Goal: Information Seeking & Learning: Learn about a topic

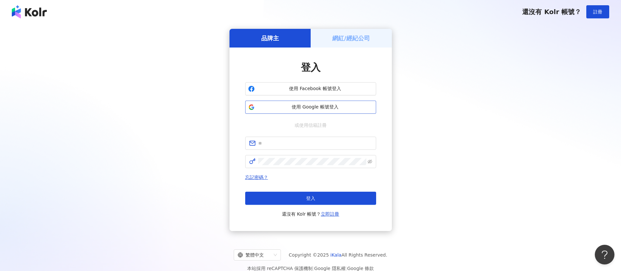
click at [328, 104] on span "使用 Google 帳號登入" at bounding box center [315, 107] width 116 height 7
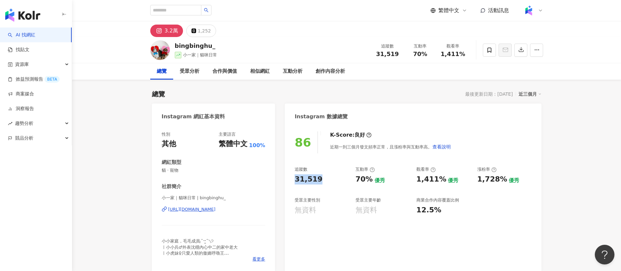
drag, startPoint x: 295, startPoint y: 181, endPoint x: 325, endPoint y: 182, distance: 30.2
click at [325, 182] on div "31,519" at bounding box center [322, 179] width 54 height 10
copy div "31,519"
drag, startPoint x: 357, startPoint y: 181, endPoint x: 369, endPoint y: 181, distance: 11.8
click at [369, 181] on div "70%" at bounding box center [364, 179] width 17 height 10
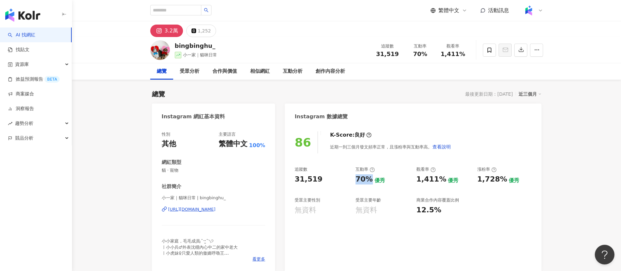
copy div "70%"
drag, startPoint x: 416, startPoint y: 184, endPoint x: 441, endPoint y: 182, distance: 24.7
click at [441, 182] on div "1,411%" at bounding box center [432, 179] width 30 height 10
copy div "1,411%"
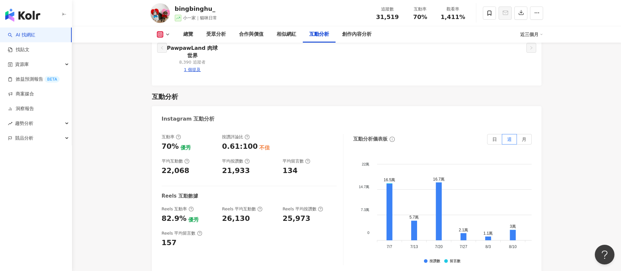
scroll to position [1376, 0]
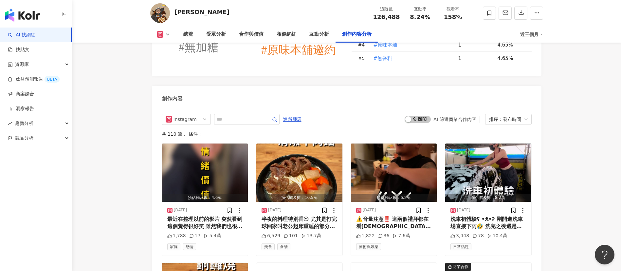
scroll to position [2014, 0]
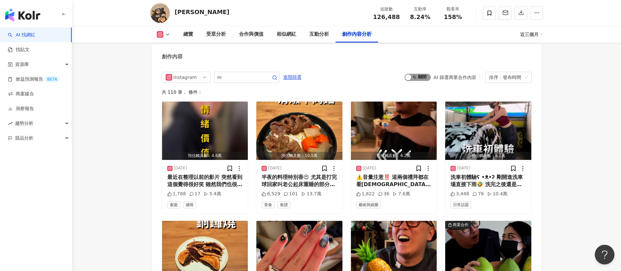
click at [414, 78] on span "啟動 關閉" at bounding box center [418, 77] width 26 height 7
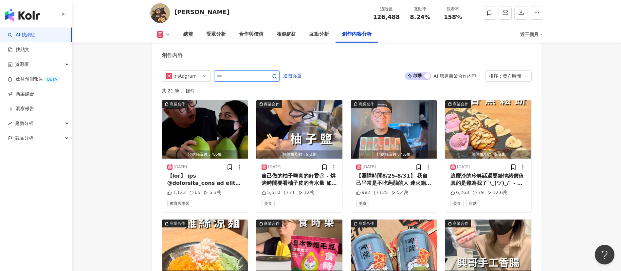
click at [262, 75] on input "text" at bounding box center [240, 76] width 46 height 8
type input "*"
type input "****"
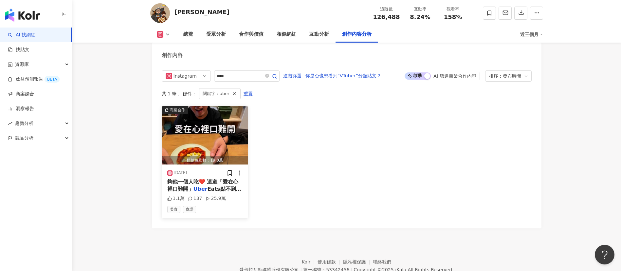
click at [209, 146] on img "button" at bounding box center [205, 135] width 86 height 58
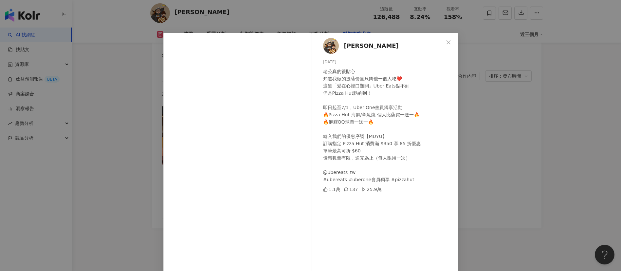
scroll to position [23, 0]
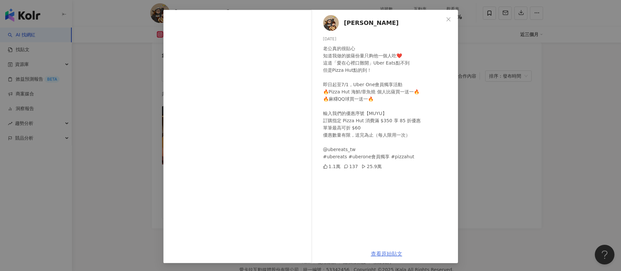
click at [383, 180] on link "查看原始貼文" at bounding box center [386, 254] width 31 height 6
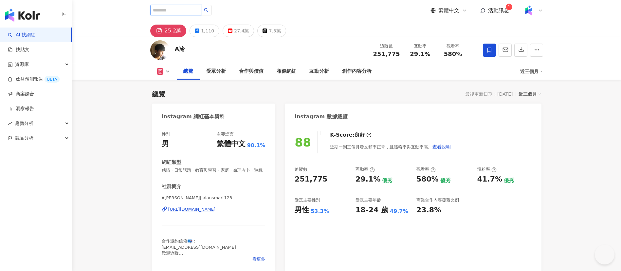
click at [164, 12] on input "search" at bounding box center [175, 10] width 51 height 10
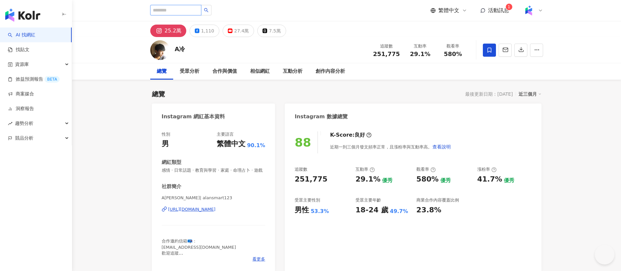
paste input "******"
type input "******"
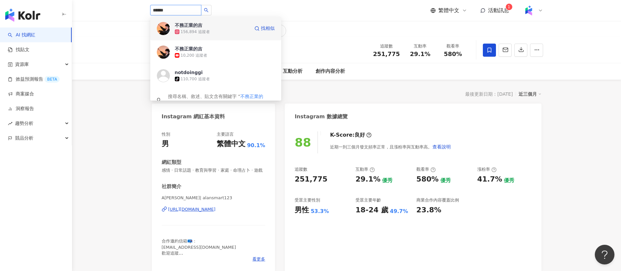
click at [211, 33] on div "156,894 追蹤者" at bounding box center [212, 31] width 75 height 7
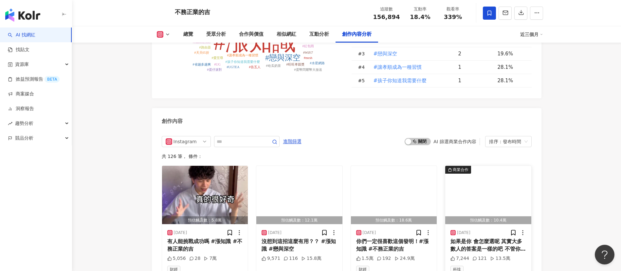
scroll to position [1867, 0]
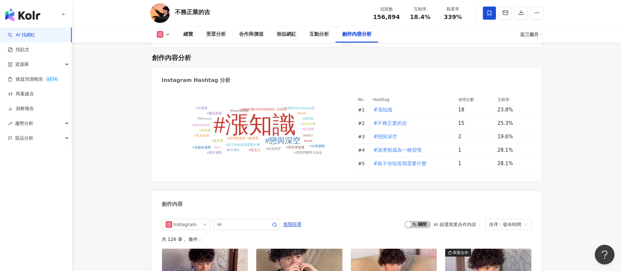
click at [423, 225] on div "啟動 關閉 AI 篩選商業合作內容 排序：發布時間" at bounding box center [468, 224] width 127 height 11
click at [422, 224] on span "啟動 關閉" at bounding box center [418, 224] width 26 height 7
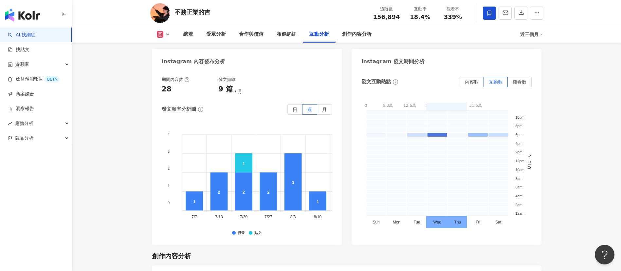
scroll to position [1521, 0]
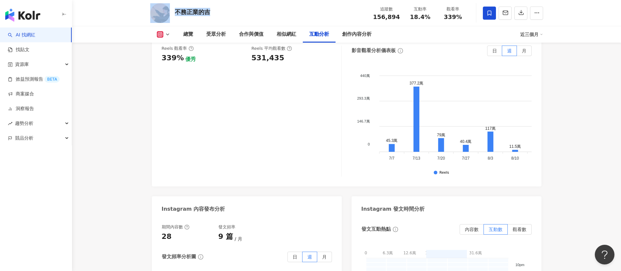
drag, startPoint x: 172, startPoint y: 16, endPoint x: 210, endPoint y: 16, distance: 37.7
click at [210, 16] on div "不務正業的吉 追蹤數 156,894 互動率 18.4% 觀看率 339%" at bounding box center [346, 13] width 419 height 26
copy div "不務正業的吉"
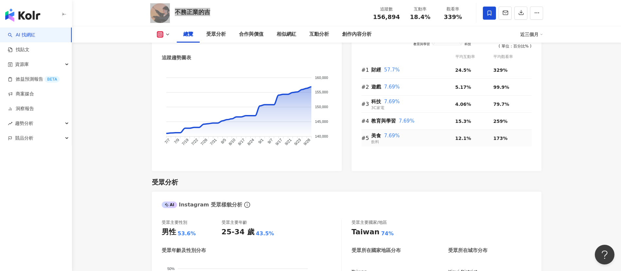
scroll to position [47, 0]
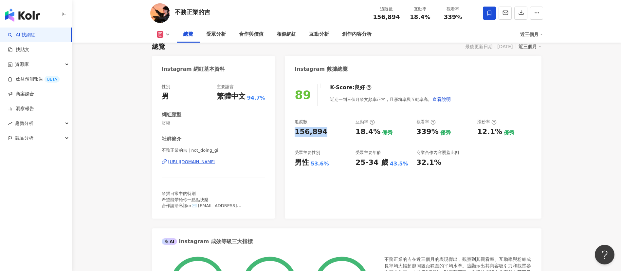
drag, startPoint x: 295, startPoint y: 127, endPoint x: 327, endPoint y: 130, distance: 31.3
click at [327, 130] on div "156,894" at bounding box center [322, 132] width 54 height 10
copy div "156,894"
drag, startPoint x: 356, startPoint y: 132, endPoint x: 376, endPoint y: 132, distance: 19.7
click at [376, 132] on div "18.4%" at bounding box center [368, 132] width 25 height 10
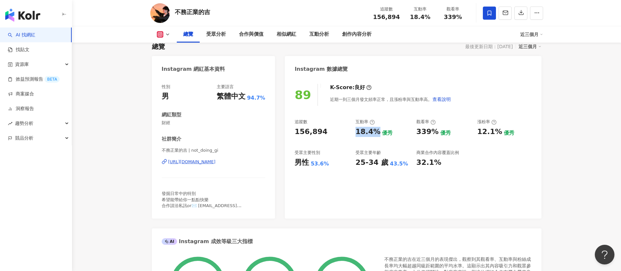
copy div "18.4%"
drag, startPoint x: 417, startPoint y: 133, endPoint x: 435, endPoint y: 134, distance: 18.4
click at [435, 134] on div "339%" at bounding box center [428, 132] width 22 height 10
copy div "339%"
drag, startPoint x: 478, startPoint y: 134, endPoint x: 499, endPoint y: 136, distance: 21.4
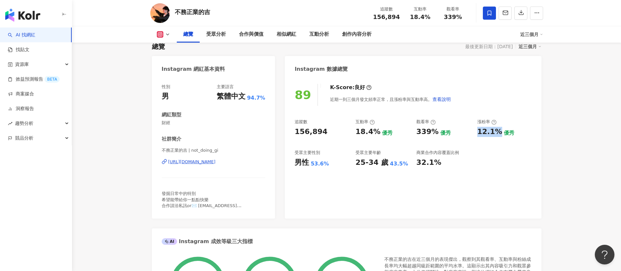
click at [499, 136] on div "12.1% 優秀" at bounding box center [505, 132] width 54 height 10
copy div "12.1%"
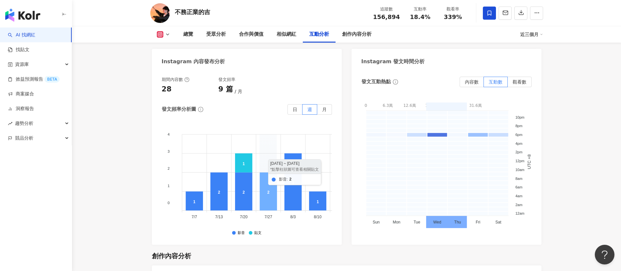
scroll to position [1423, 0]
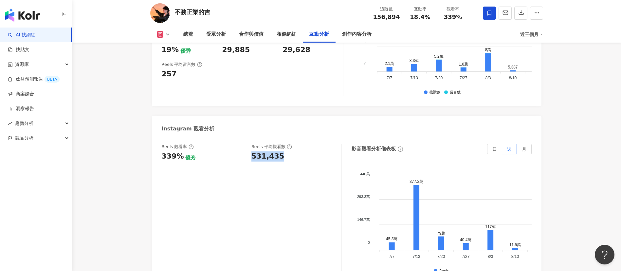
drag, startPoint x: 250, startPoint y: 147, endPoint x: 303, endPoint y: 149, distance: 53.4
click at [303, 149] on div "Reels 觀看率 339% 優秀 [PERSON_NAME] 平均觀看數 531,435" at bounding box center [248, 153] width 173 height 18
copy div "531,435"
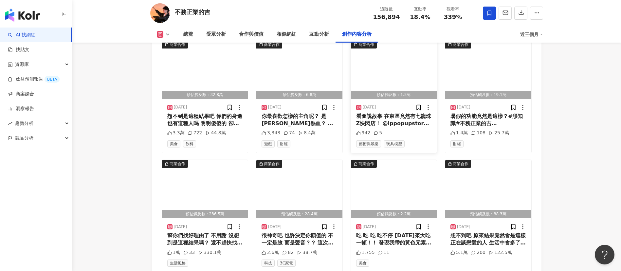
scroll to position [2013, 0]
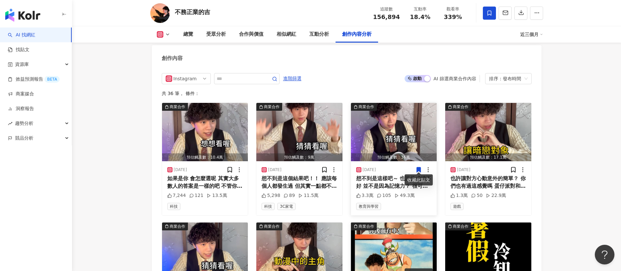
click at [398, 122] on img "button" at bounding box center [394, 132] width 86 height 58
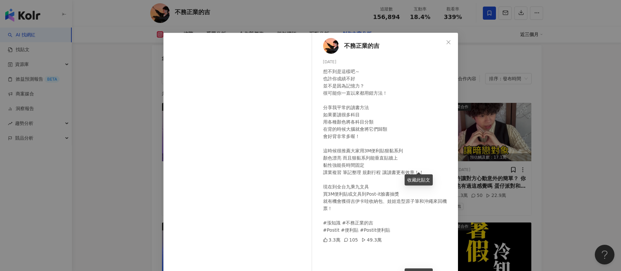
scroll to position [23, 0]
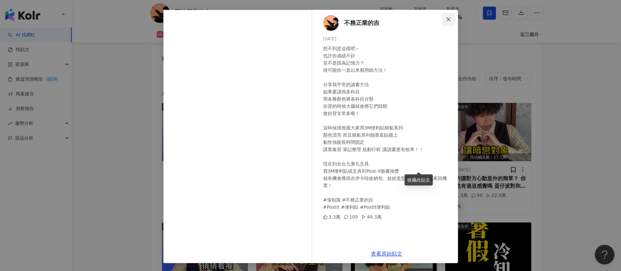
click at [443, 25] on button "Close" at bounding box center [448, 19] width 13 height 13
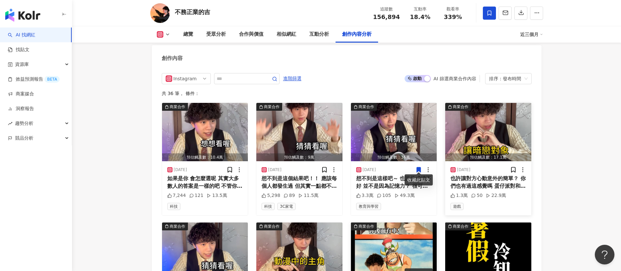
click at [498, 125] on img "button" at bounding box center [488, 132] width 86 height 58
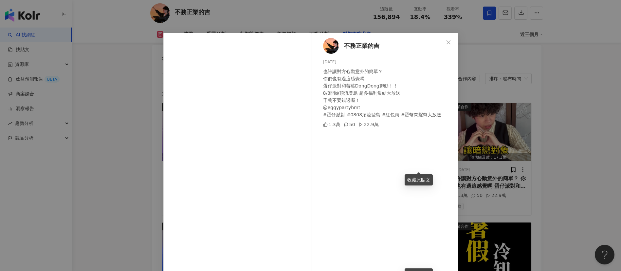
drag, startPoint x: 438, startPoint y: 45, endPoint x: 436, endPoint y: 49, distance: 4.7
click at [442, 44] on span "Close" at bounding box center [448, 42] width 13 height 5
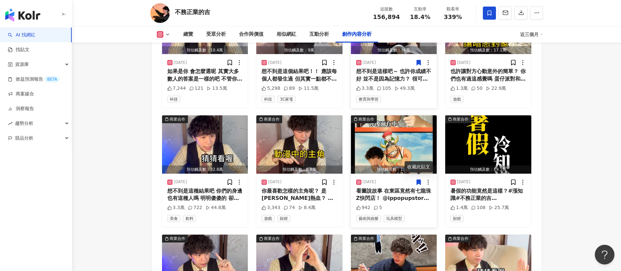
scroll to position [2111, 0]
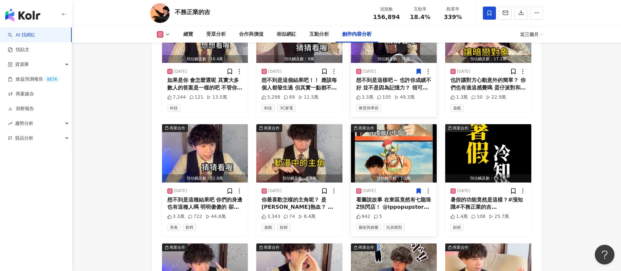
click at [383, 48] on img "button" at bounding box center [394, 34] width 86 height 58
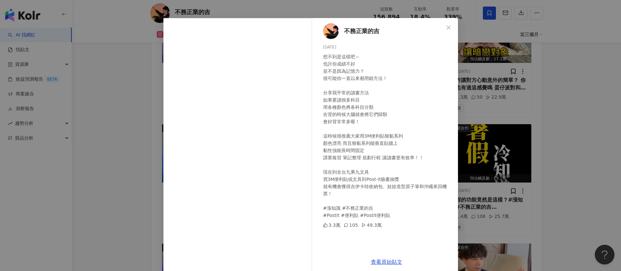
scroll to position [23, 0]
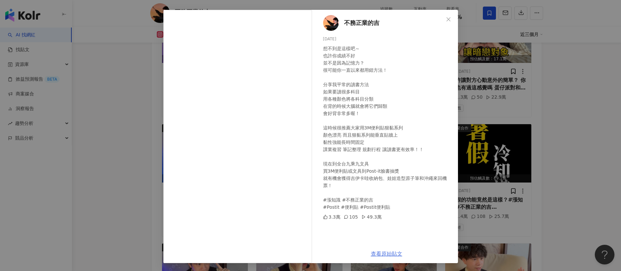
click at [379, 252] on link "查看原始貼文" at bounding box center [386, 254] width 31 height 6
